Goal: Task Accomplishment & Management: Manage account settings

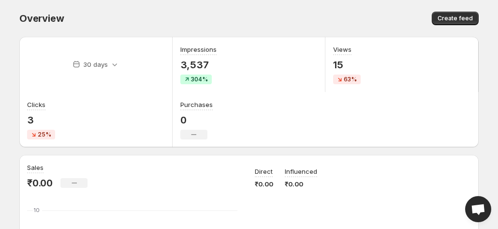
scroll to position [113, 0]
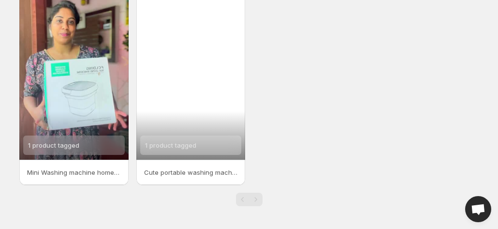
scroll to position [8, 0]
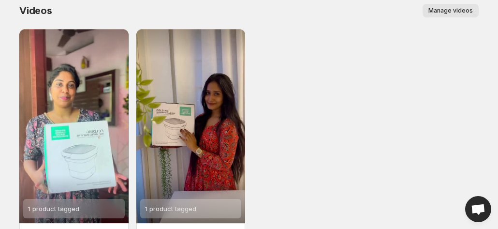
click at [440, 13] on span "Manage videos" at bounding box center [450, 11] width 44 height 8
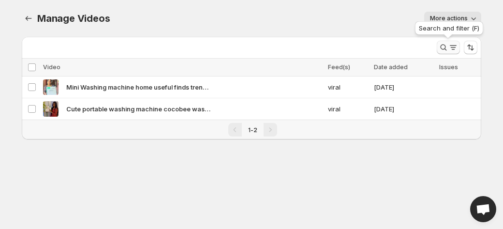
click at [451, 45] on icon "Search and filter results" at bounding box center [453, 48] width 10 height 10
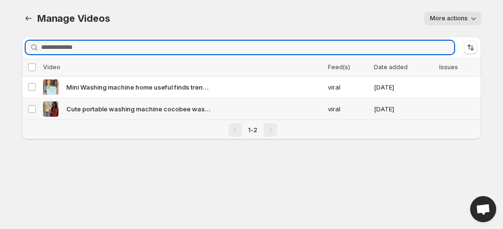
click at [172, 105] on span "Cute portable washing machine cocobee washingmachine trending satisfying cocobe…" at bounding box center [138, 109] width 145 height 10
